Goal: Task Accomplishment & Management: Use online tool/utility

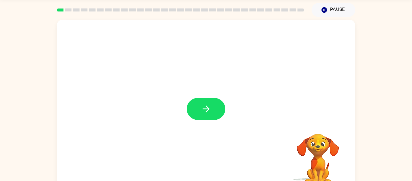
scroll to position [31, 0]
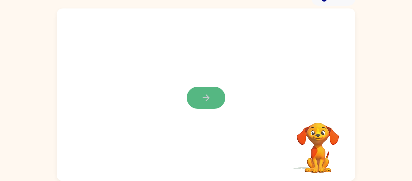
click at [208, 101] on icon "button" at bounding box center [206, 97] width 11 height 11
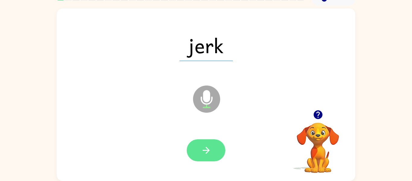
click at [222, 143] on button "button" at bounding box center [206, 150] width 39 height 22
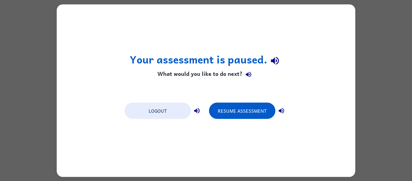
scroll to position [0, 0]
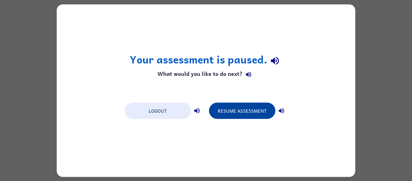
click at [250, 118] on button "Resume Assessment" at bounding box center [242, 110] width 66 height 16
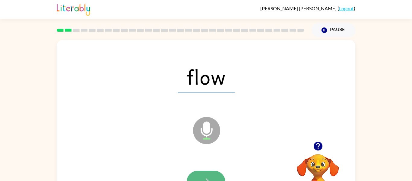
click at [210, 171] on button "button" at bounding box center [206, 182] width 39 height 22
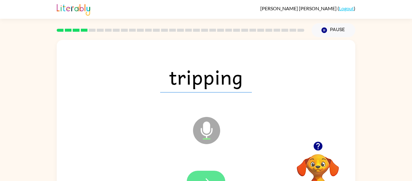
click at [208, 175] on button "button" at bounding box center [206, 182] width 39 height 22
click at [208, 175] on div at bounding box center [206, 182] width 39 height 22
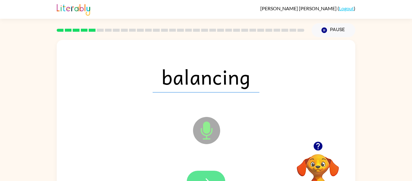
click at [210, 177] on icon "button" at bounding box center [206, 181] width 11 height 11
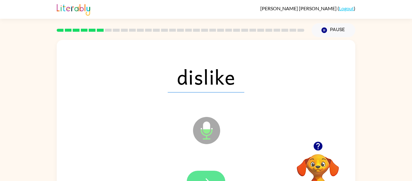
click at [207, 172] on button "button" at bounding box center [206, 182] width 39 height 22
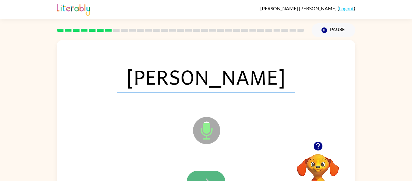
click at [206, 177] on icon "button" at bounding box center [206, 181] width 11 height 11
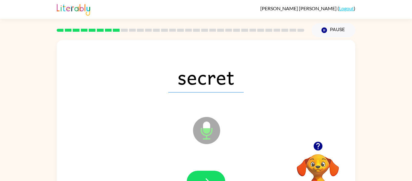
click at [206, 177] on icon "button" at bounding box center [206, 181] width 11 height 11
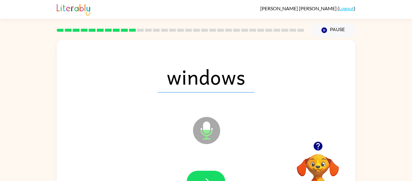
click at [206, 177] on icon "button" at bounding box center [206, 181] width 11 height 11
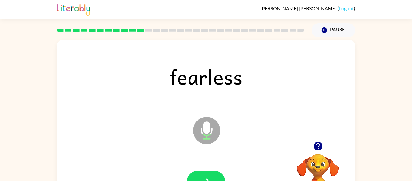
scroll to position [11, 0]
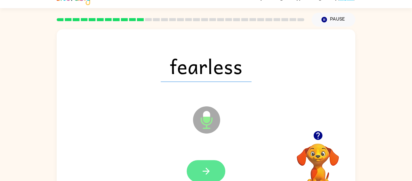
click at [207, 179] on button "button" at bounding box center [206, 171] width 39 height 22
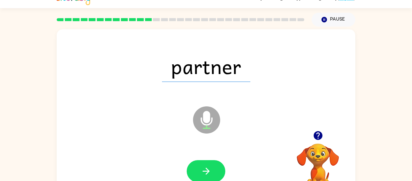
click at [207, 179] on button "button" at bounding box center [206, 171] width 39 height 22
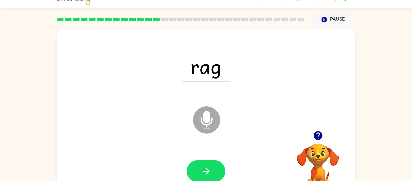
click at [201, 173] on icon "button" at bounding box center [206, 171] width 11 height 11
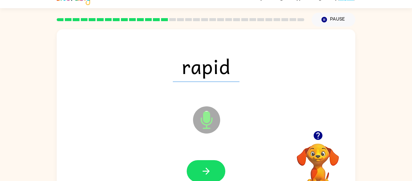
click at [201, 173] on icon "button" at bounding box center [206, 171] width 11 height 11
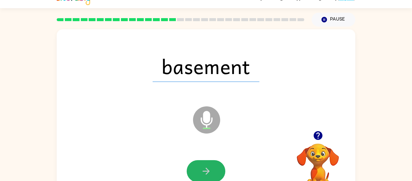
click at [198, 172] on button "button" at bounding box center [206, 171] width 39 height 22
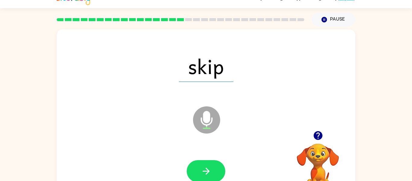
click at [198, 172] on button "button" at bounding box center [206, 171] width 39 height 22
click at [198, 172] on div at bounding box center [206, 171] width 39 height 22
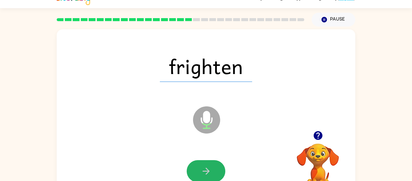
click at [198, 172] on button "button" at bounding box center [206, 171] width 39 height 22
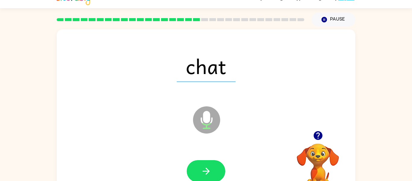
click at [198, 172] on button "button" at bounding box center [206, 171] width 39 height 22
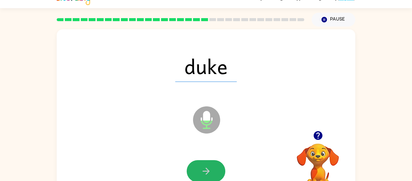
click at [198, 172] on button "button" at bounding box center [206, 171] width 39 height 22
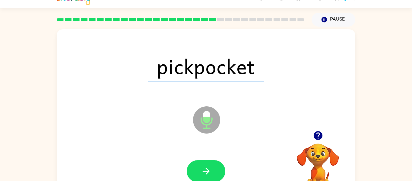
click at [198, 172] on button "button" at bounding box center [206, 171] width 39 height 22
click at [198, 172] on div at bounding box center [206, 171] width 39 height 22
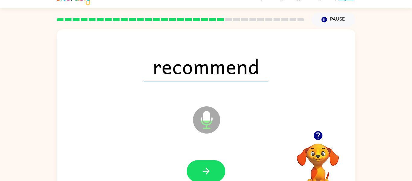
click at [198, 172] on button "button" at bounding box center [206, 171] width 39 height 22
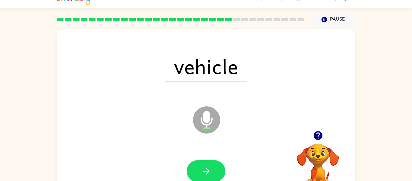
click at [198, 172] on button "button" at bounding box center [206, 171] width 39 height 22
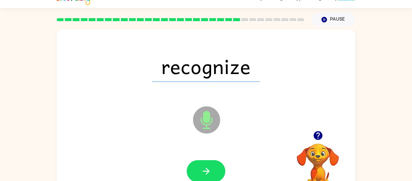
click at [197, 173] on button "button" at bounding box center [206, 171] width 39 height 22
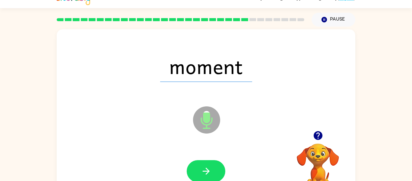
click at [197, 173] on button "button" at bounding box center [206, 171] width 39 height 22
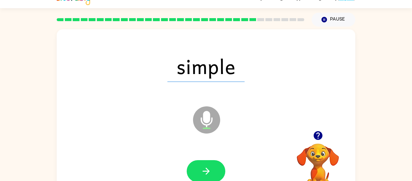
click at [197, 173] on button "button" at bounding box center [206, 171] width 39 height 22
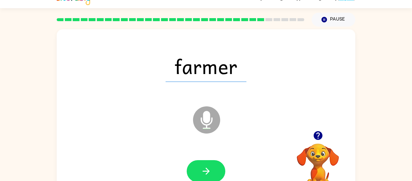
click at [197, 173] on button "button" at bounding box center [206, 171] width 39 height 22
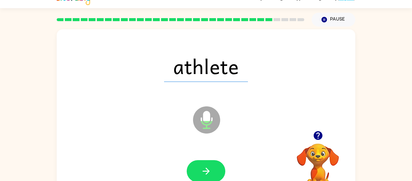
click at [197, 173] on button "button" at bounding box center [206, 171] width 39 height 22
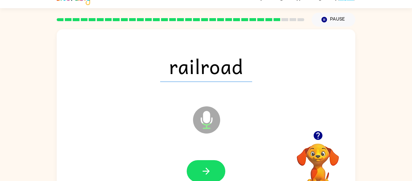
click at [197, 173] on button "button" at bounding box center [206, 171] width 39 height 22
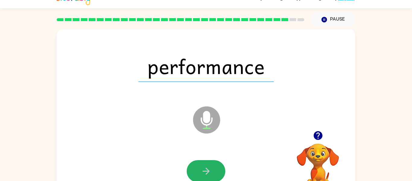
click at [197, 173] on button "button" at bounding box center [206, 171] width 39 height 22
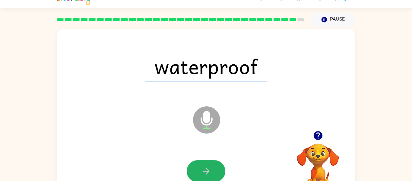
click at [197, 173] on button "button" at bounding box center [206, 171] width 39 height 22
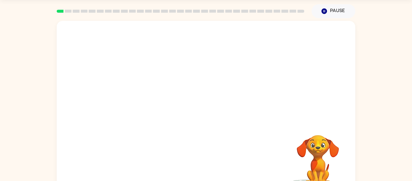
scroll to position [31, 0]
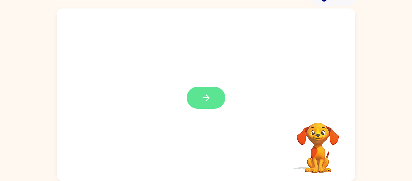
click at [205, 104] on button "button" at bounding box center [206, 98] width 39 height 22
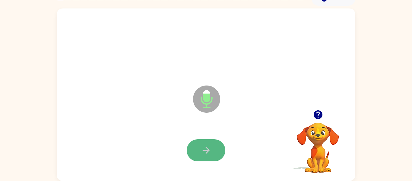
click at [211, 146] on button "button" at bounding box center [206, 150] width 39 height 22
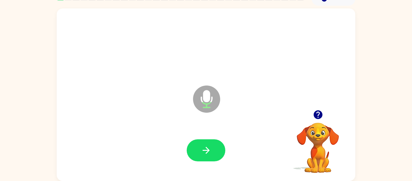
click at [211, 146] on button "button" at bounding box center [206, 150] width 39 height 22
click at [213, 152] on button "button" at bounding box center [206, 150] width 39 height 22
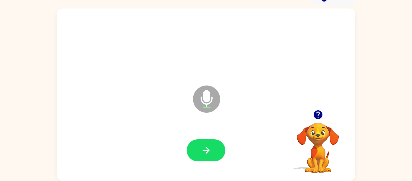
click at [213, 152] on button "button" at bounding box center [206, 150] width 39 height 22
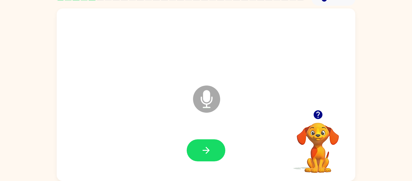
click at [203, 165] on div at bounding box center [206, 150] width 287 height 49
click at [197, 152] on button "button" at bounding box center [206, 150] width 39 height 22
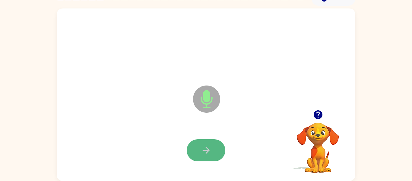
click at [199, 150] on button "button" at bounding box center [206, 150] width 39 height 22
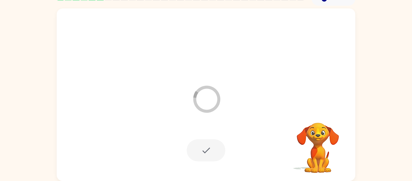
click at [199, 150] on div at bounding box center [206, 150] width 39 height 22
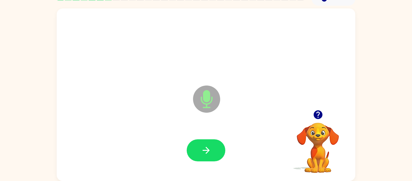
click at [199, 150] on button "button" at bounding box center [206, 150] width 39 height 22
click at [317, 112] on icon "button" at bounding box center [318, 114] width 11 height 11
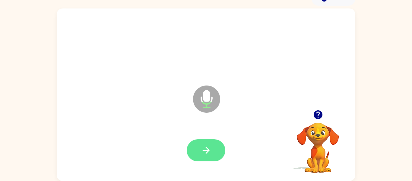
click at [200, 155] on button "button" at bounding box center [206, 150] width 39 height 22
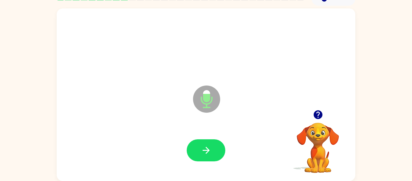
click at [200, 155] on button "button" at bounding box center [206, 150] width 39 height 22
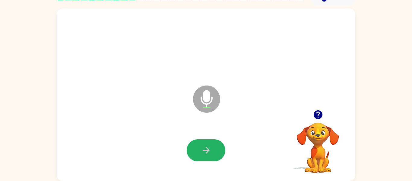
click at [200, 155] on button "button" at bounding box center [206, 150] width 39 height 22
click at [315, 116] on icon "button" at bounding box center [318, 114] width 9 height 9
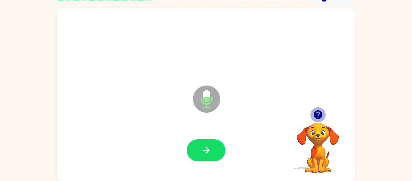
click at [315, 116] on icon "button" at bounding box center [318, 114] width 9 height 9
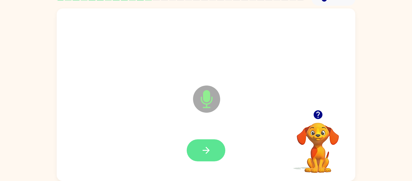
click at [201, 147] on icon "button" at bounding box center [206, 150] width 11 height 11
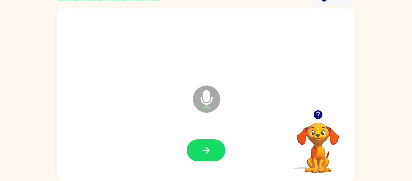
click at [201, 147] on icon "button" at bounding box center [206, 150] width 11 height 11
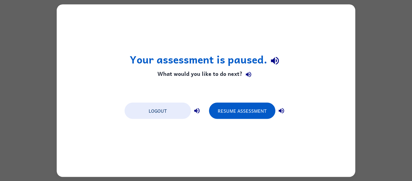
scroll to position [0, 0]
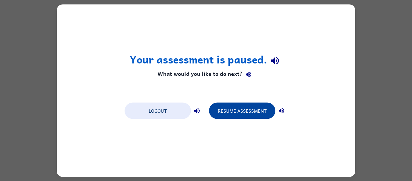
click at [243, 107] on button "Resume Assessment" at bounding box center [242, 110] width 66 height 16
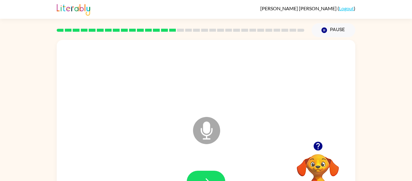
click at [322, 148] on icon "button" at bounding box center [318, 146] width 9 height 9
click at [321, 29] on icon "Pause" at bounding box center [324, 30] width 7 height 7
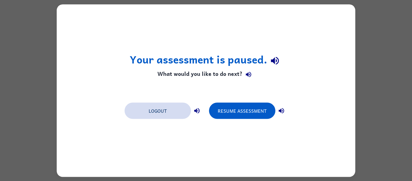
click at [141, 108] on button "Logout" at bounding box center [158, 110] width 66 height 16
